Goal: Task Accomplishment & Management: Use online tool/utility

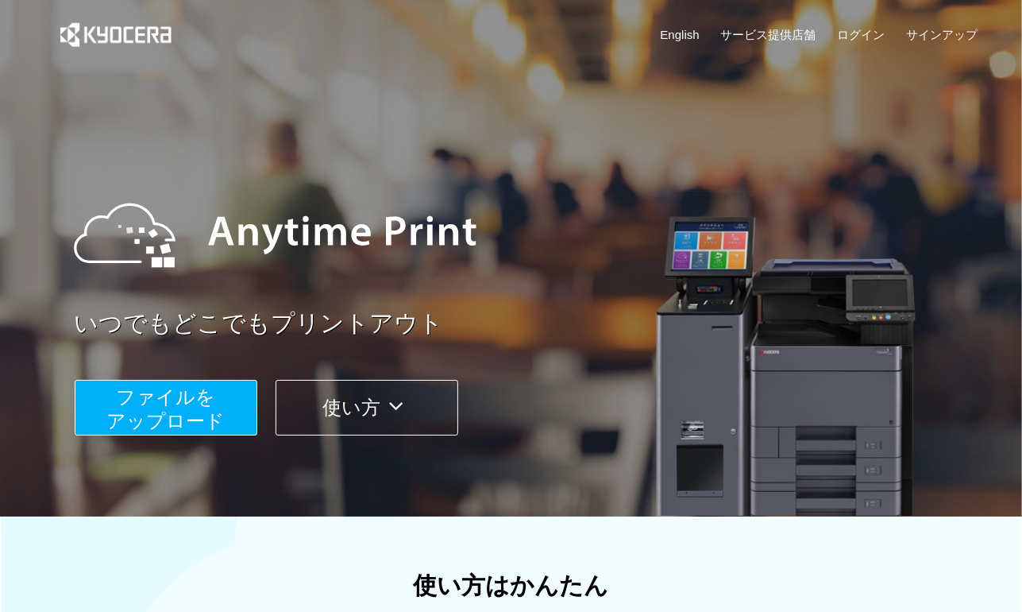
scroll to position [159, 0]
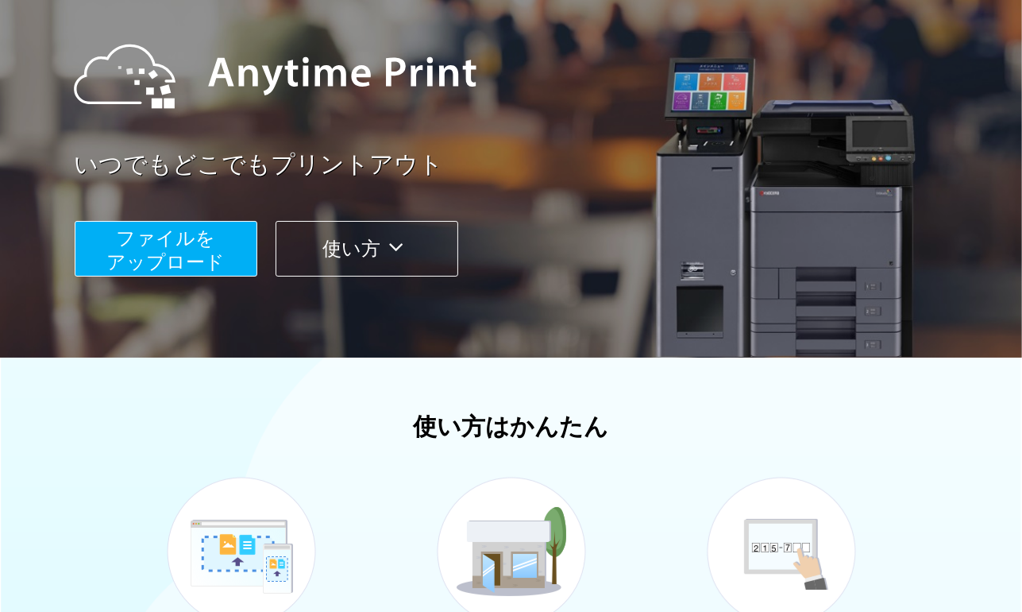
click at [180, 248] on span "ファイルを ​​アップロード" at bounding box center [165, 249] width 118 height 45
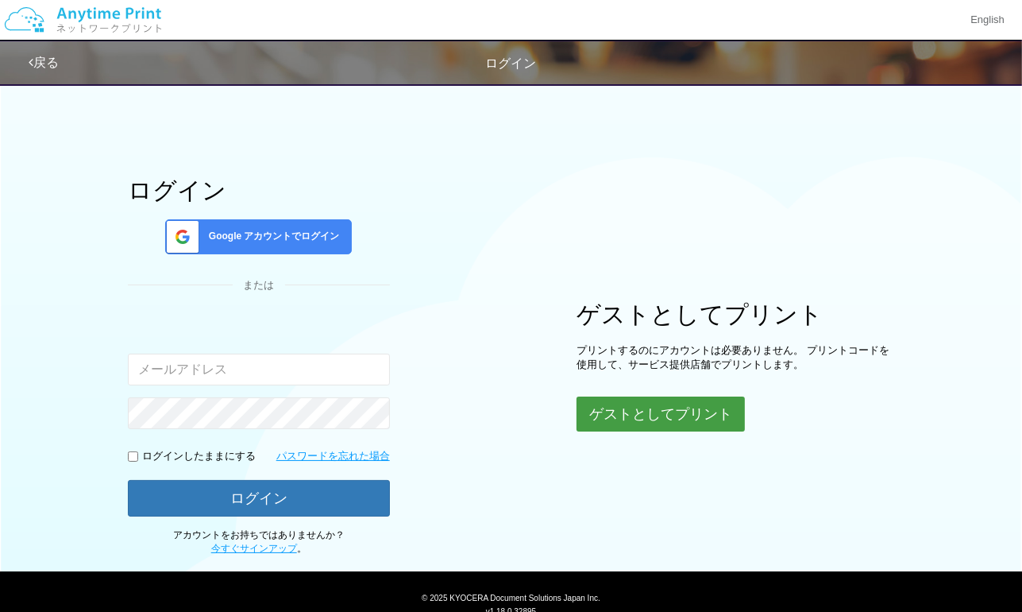
click at [628, 417] on button "ゲストとしてプリント" at bounding box center [661, 413] width 168 height 35
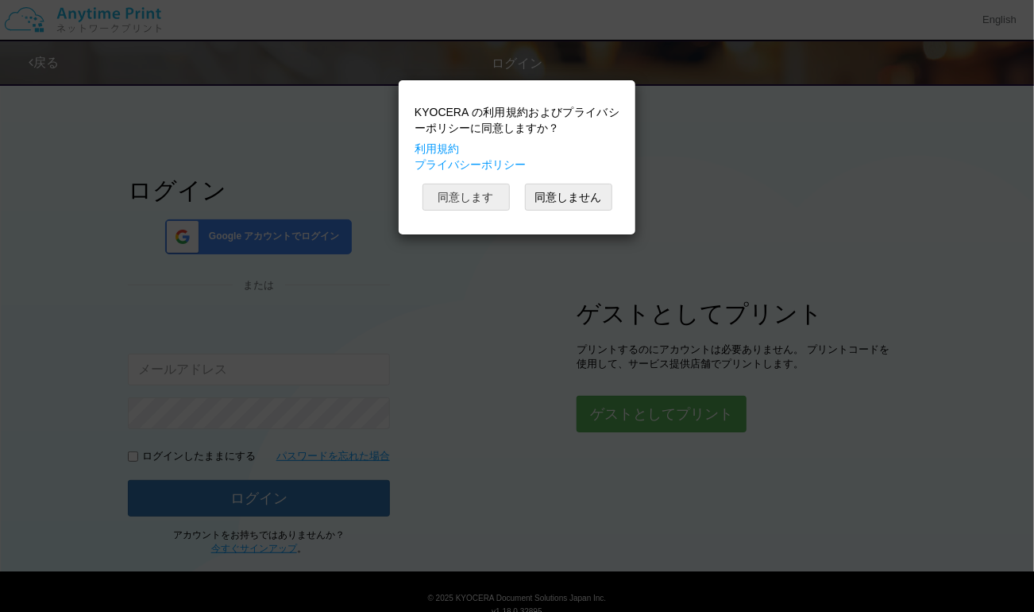
click at [477, 199] on button "同意します" at bounding box center [466, 197] width 87 height 27
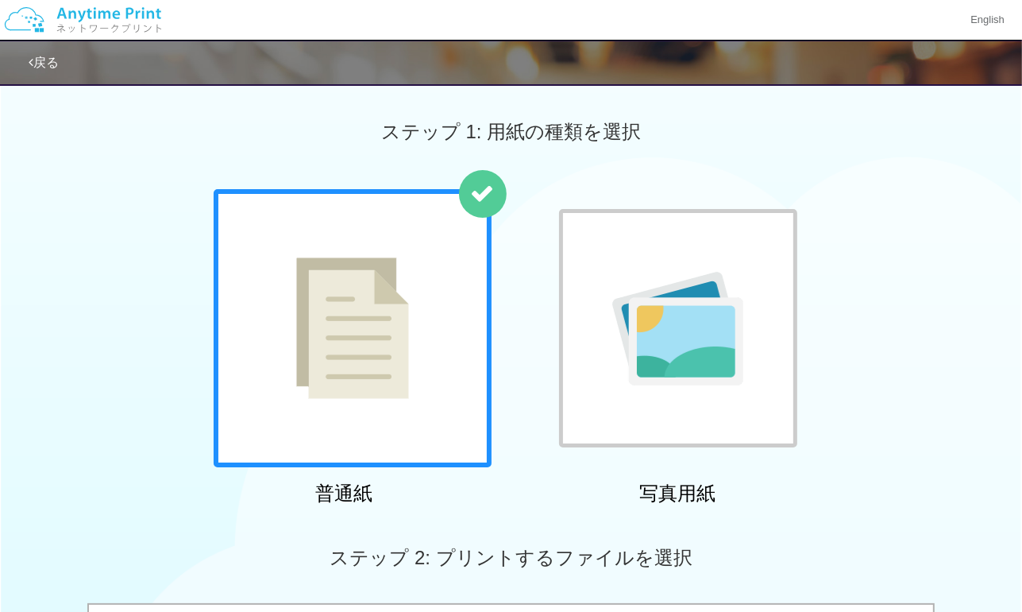
click at [372, 387] on img at bounding box center [352, 327] width 113 height 141
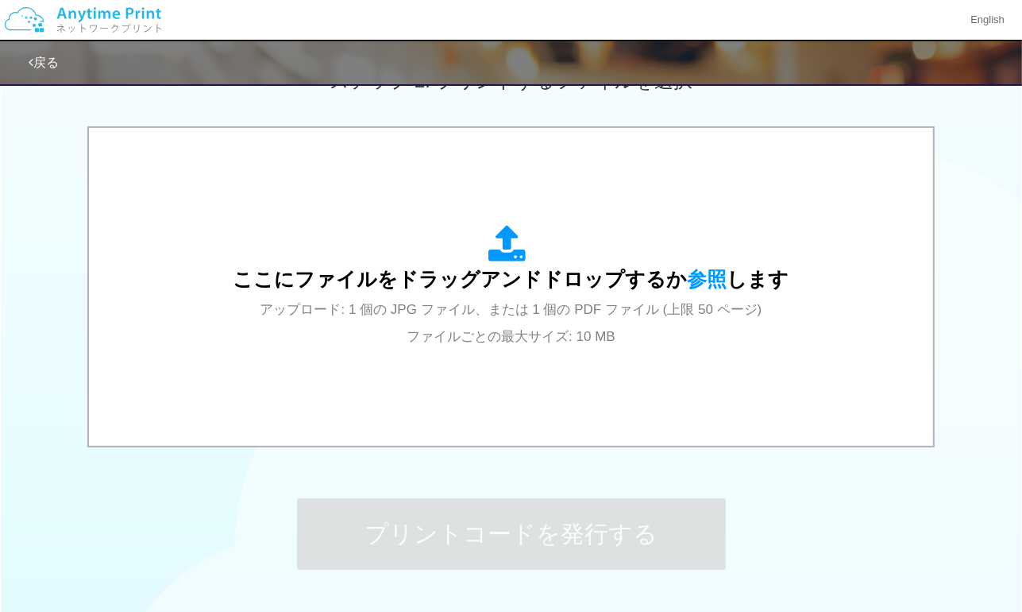
scroll to position [556, 0]
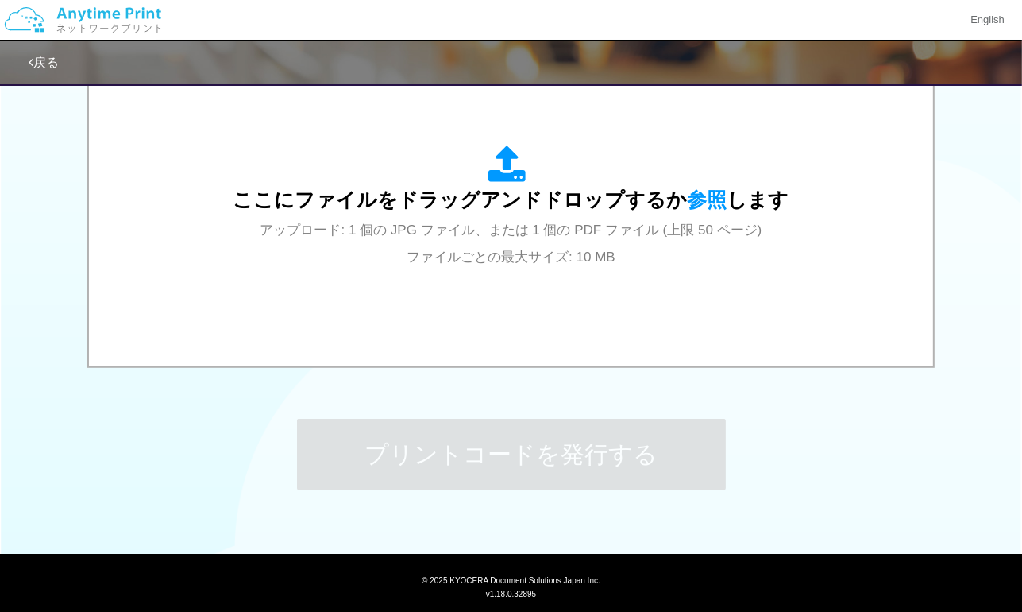
click at [922, 479] on div "ステップ 1: 用紙の種類を選択 普通紙 写真用紙 普通紙 写真用紙 previous next slide 1 of 2 comma.current.act…" at bounding box center [511, 28] width 1022 height 1019
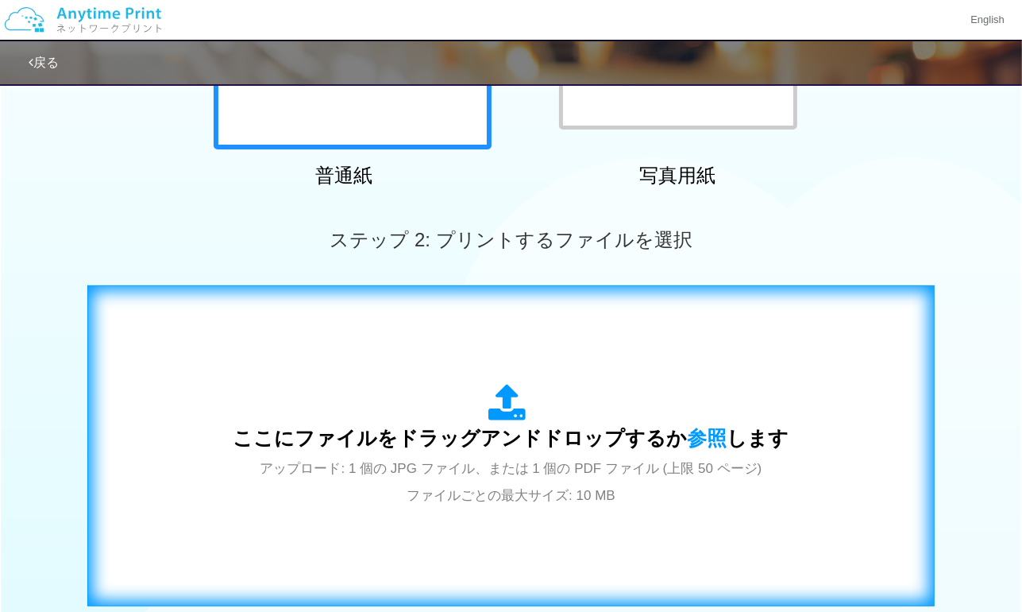
scroll to position [397, 0]
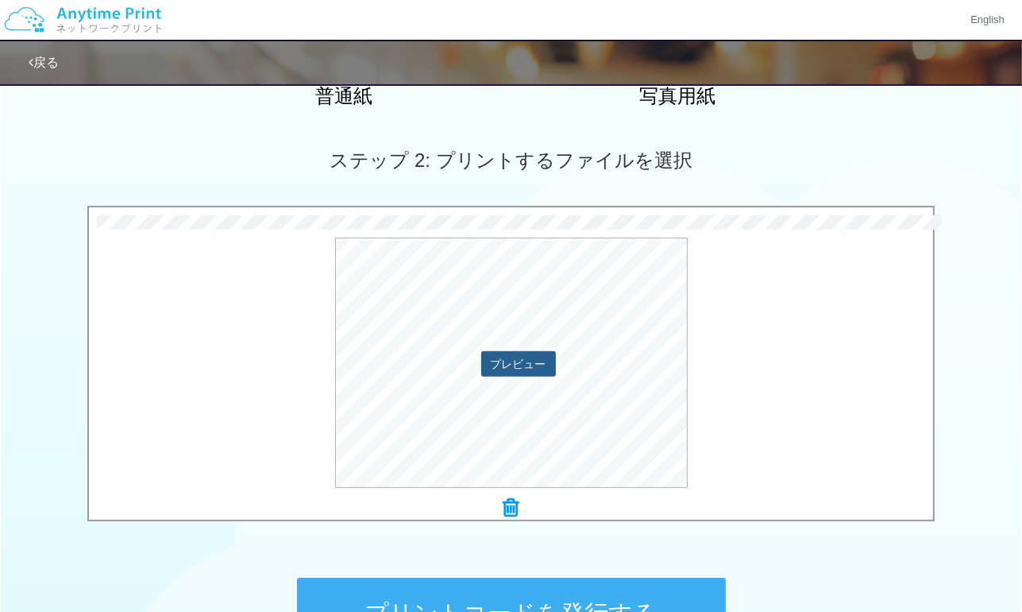
click at [538, 354] on button "プレビュー" at bounding box center [518, 363] width 75 height 25
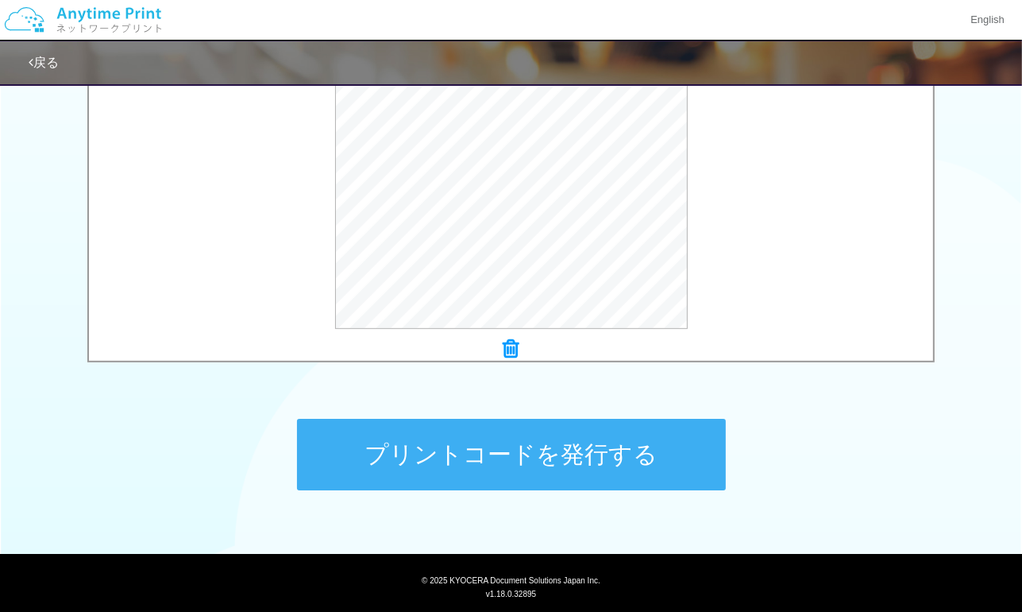
scroll to position [596, 0]
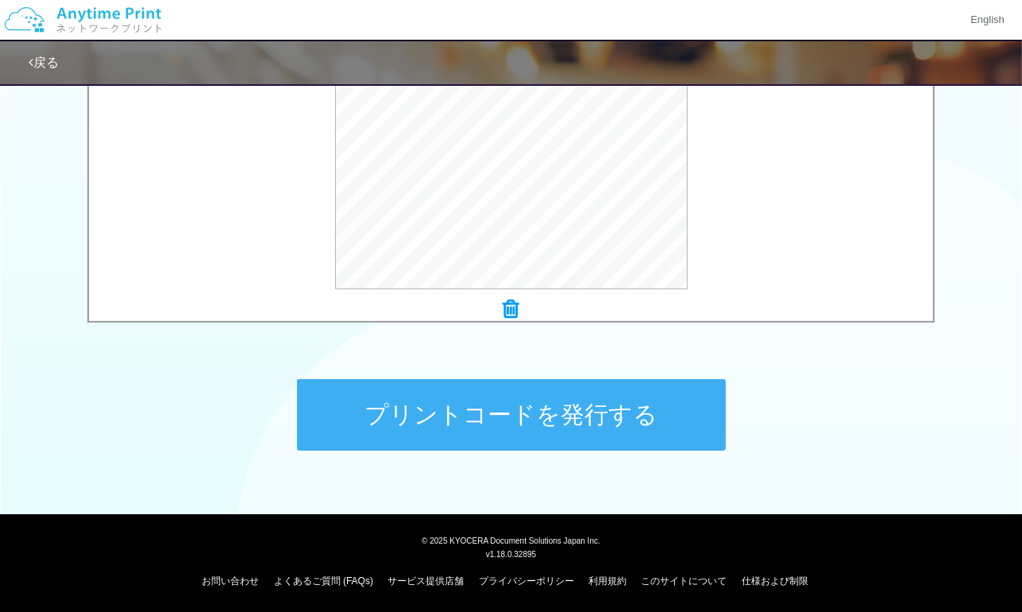
click at [502, 407] on button "プリントコードを発行する" at bounding box center [511, 415] width 429 height 72
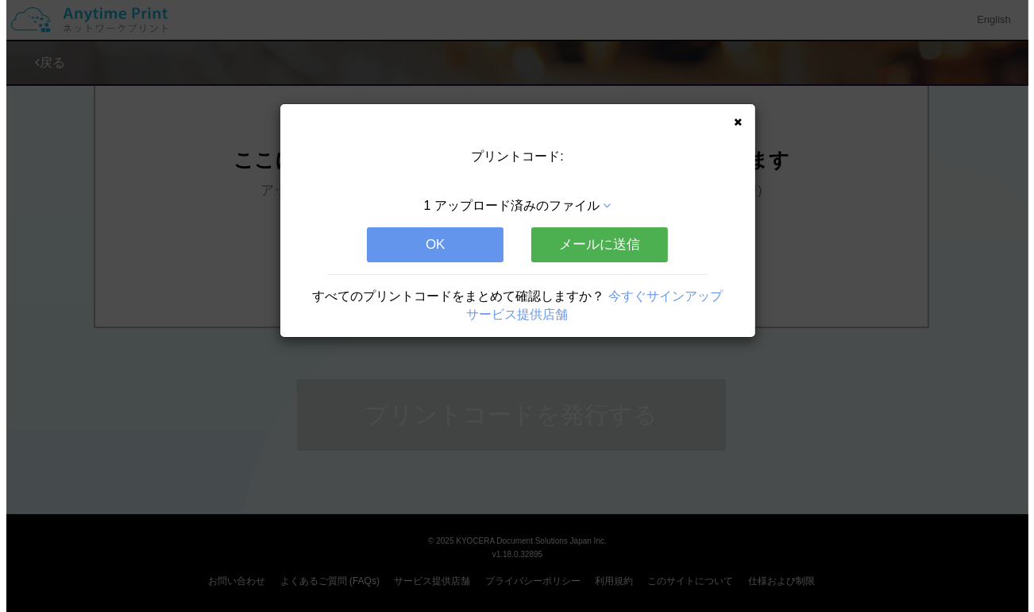
scroll to position [0, 0]
